Goal: Book appointment/travel/reservation

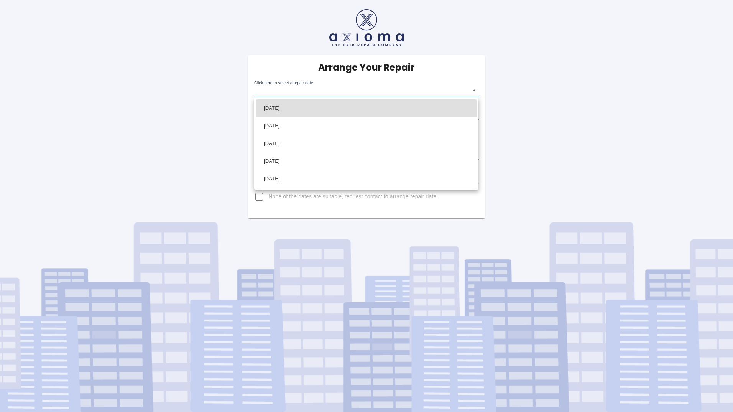
click at [472, 90] on body "Arrange Your Repair Click here to select a repair date ​ Phone Number   * 07826…" at bounding box center [366, 206] width 733 height 412
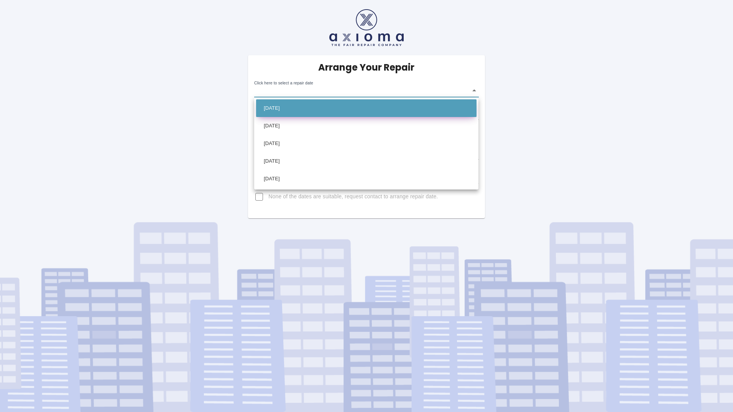
click at [281, 108] on li "[DATE]" at bounding box center [366, 108] width 220 height 18
type input "[DATE]T00:00:00.000Z"
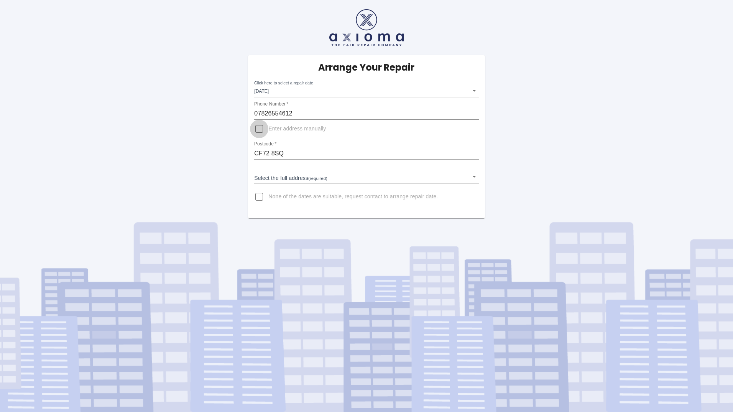
click at [259, 129] on input "Enter address manually" at bounding box center [259, 129] width 18 height 18
checkbox input "false"
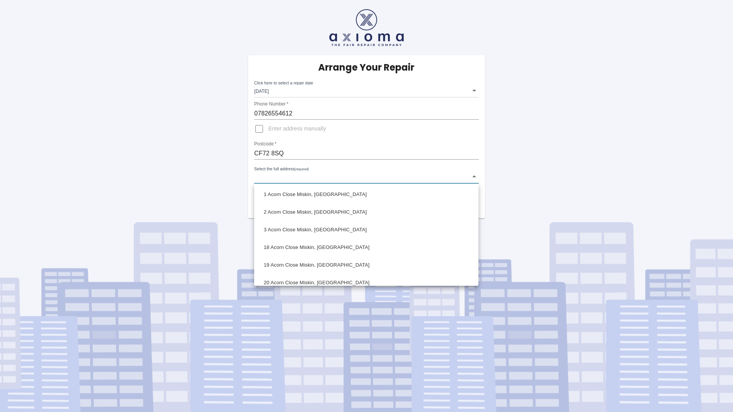
click at [474, 176] on body "Arrange Your Repair Click here to select a repair date [DATE] [DATE]T00:00:00.0…" at bounding box center [366, 206] width 733 height 412
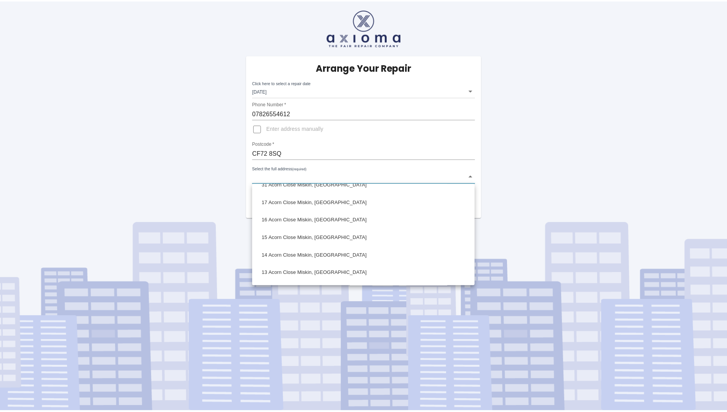
scroll to position [477, 0]
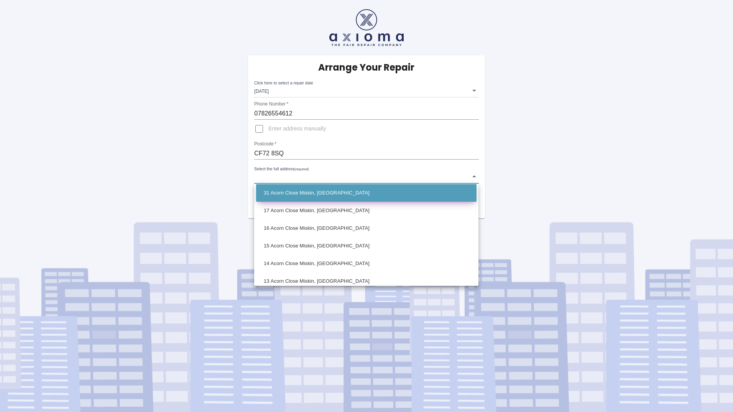
click at [333, 190] on li "31 Acorn Close Miskin, [GEOGRAPHIC_DATA]" at bounding box center [366, 193] width 220 height 18
type input "31 Acorn Close Miskin, [GEOGRAPHIC_DATA]"
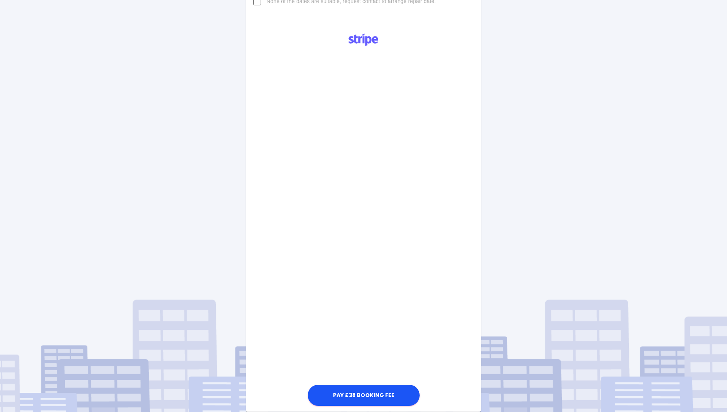
scroll to position [254, 0]
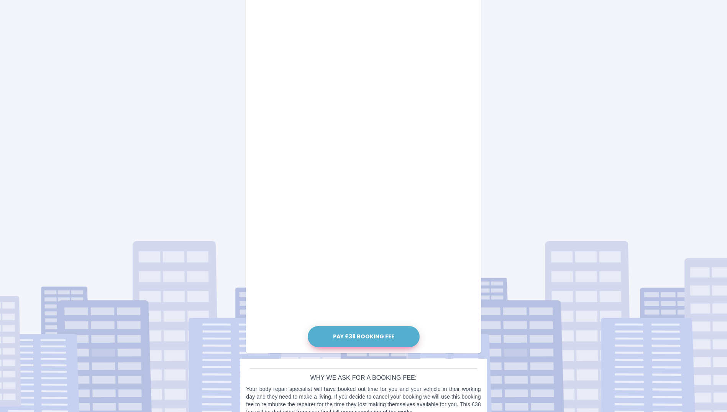
click at [371, 335] on button "Pay £38 Booking Fee" at bounding box center [364, 336] width 112 height 21
